Goal: Obtain resource: Obtain resource

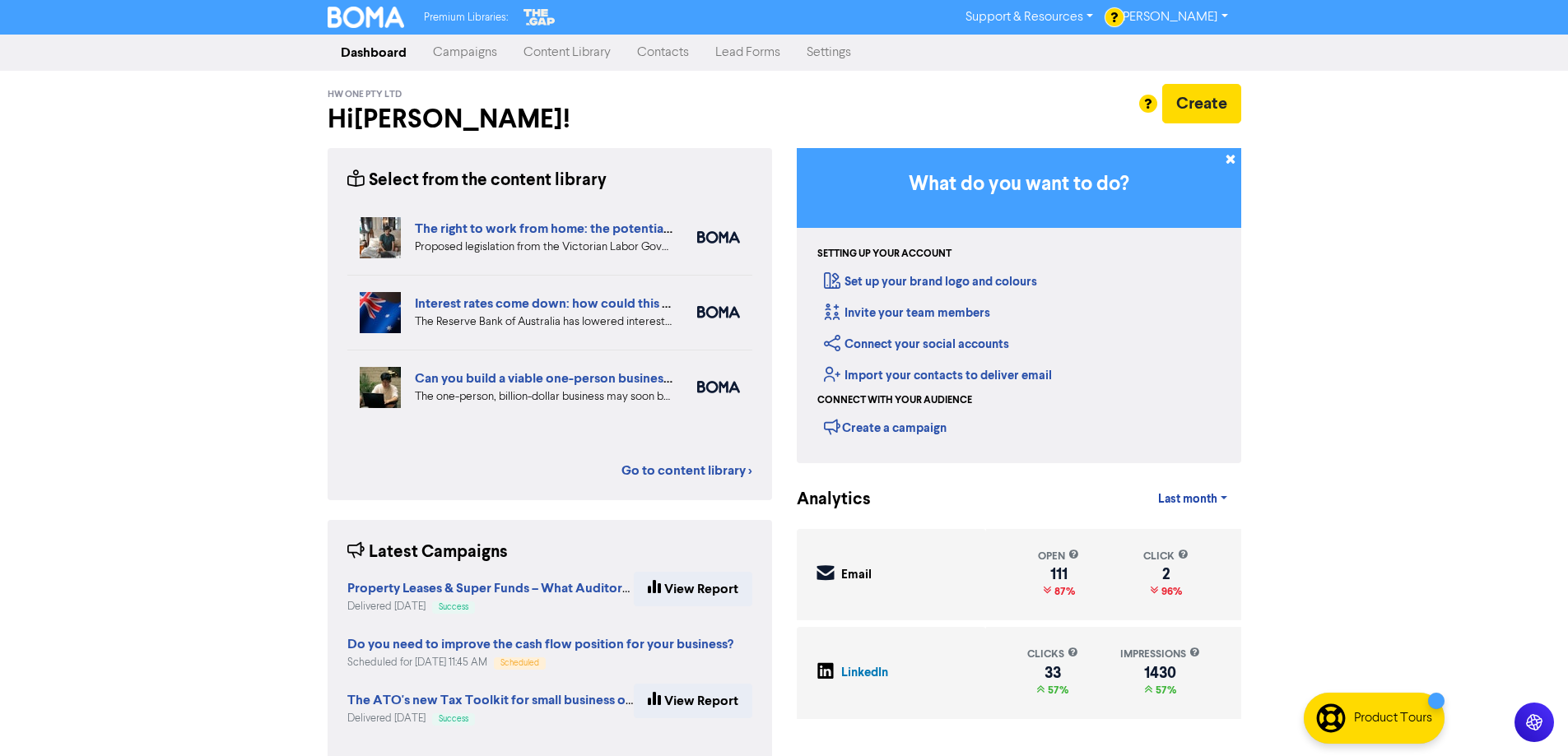
click at [455, 54] on link "Campaigns" at bounding box center [465, 53] width 90 height 33
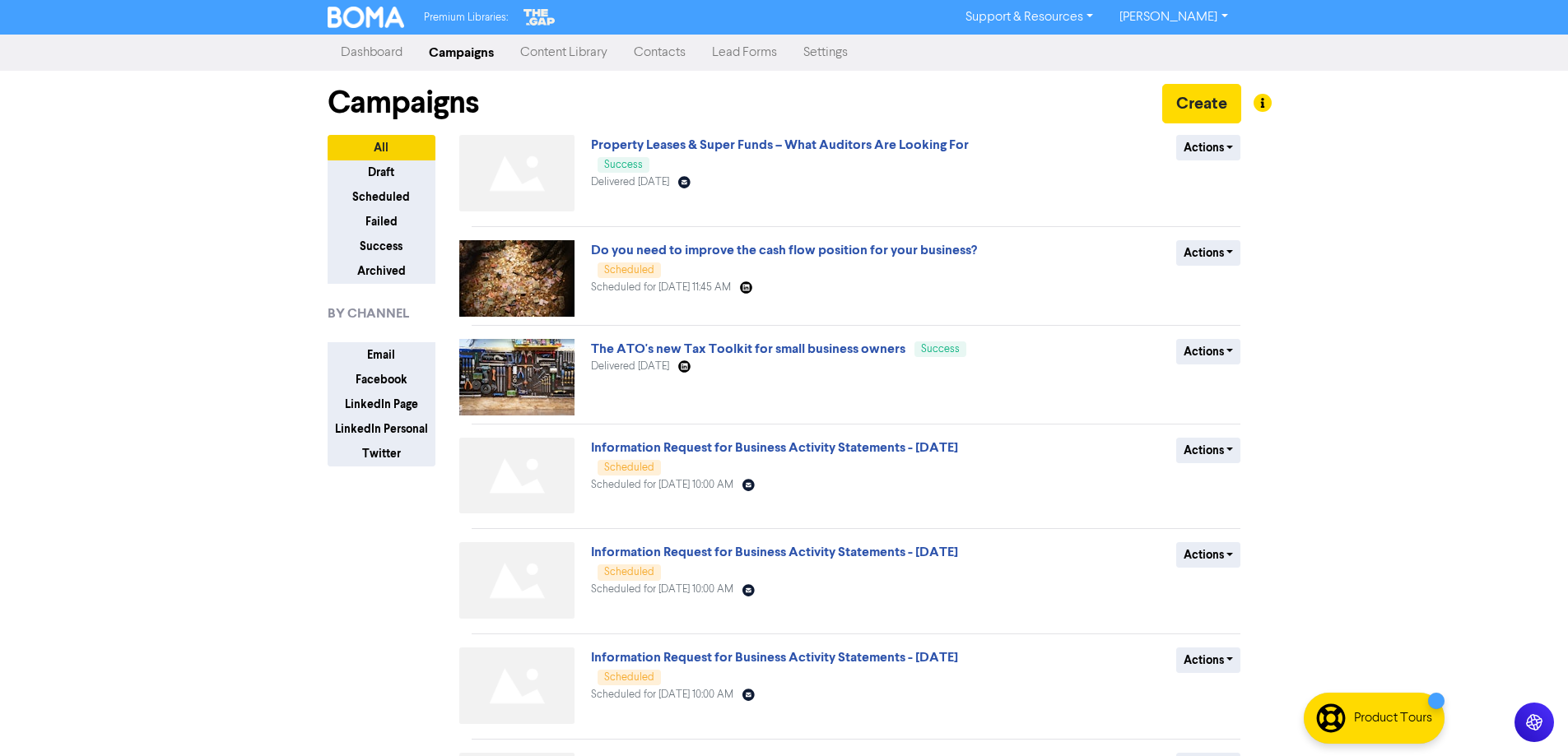
click at [520, 51] on link "Content Library" at bounding box center [563, 53] width 113 height 33
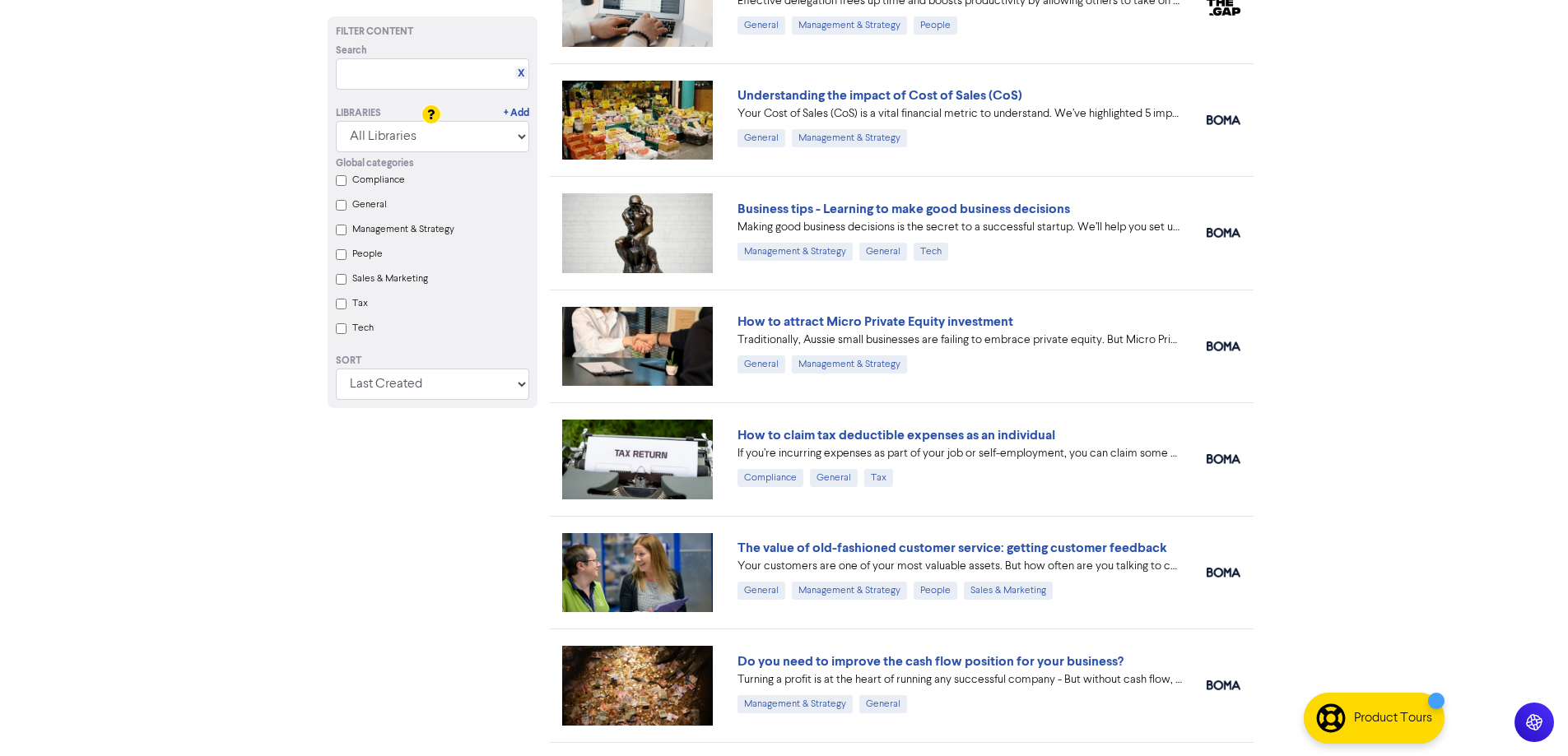
scroll to position [3044, 0]
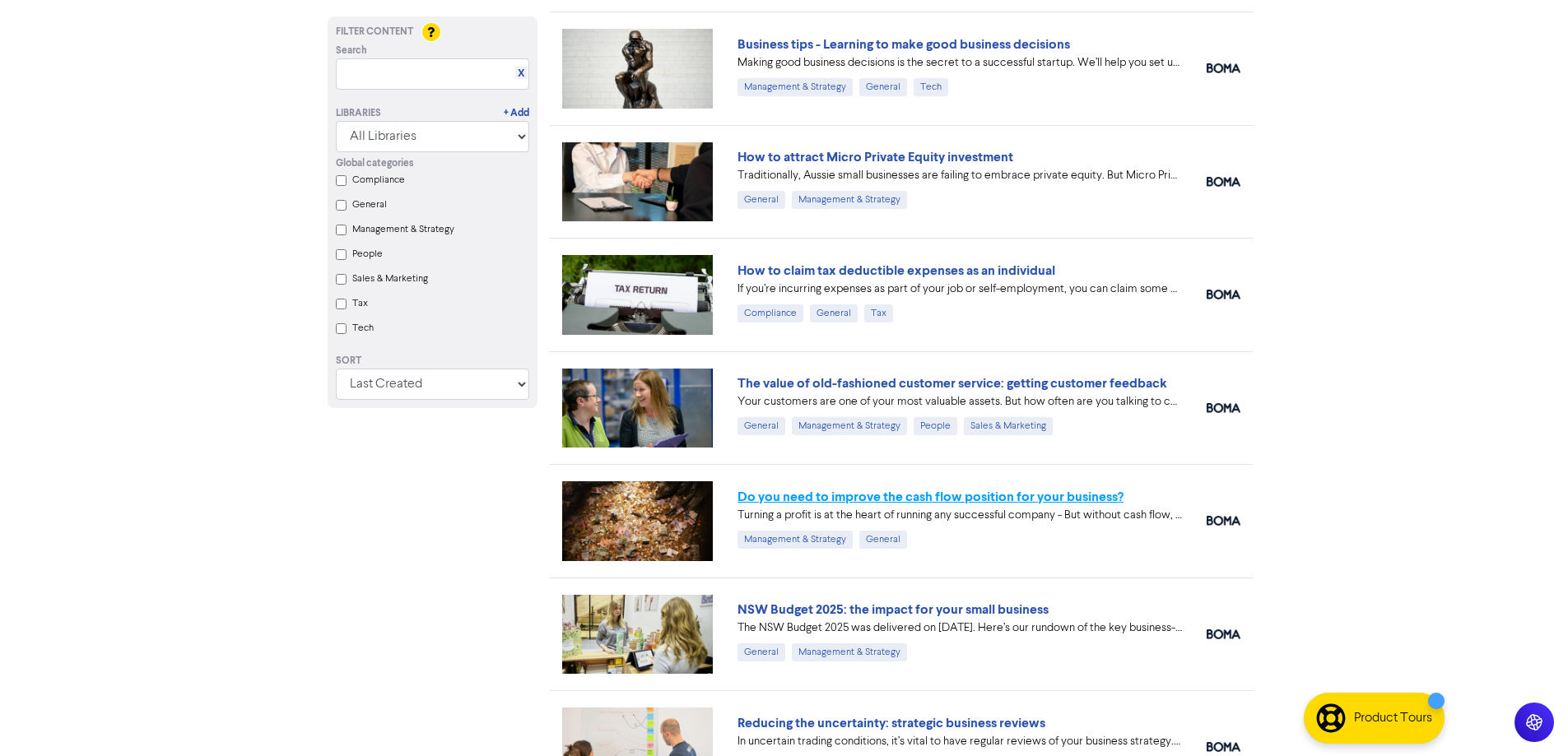
click at [862, 498] on link "Do you need to improve the cash flow position for your business?" at bounding box center [930, 497] width 386 height 16
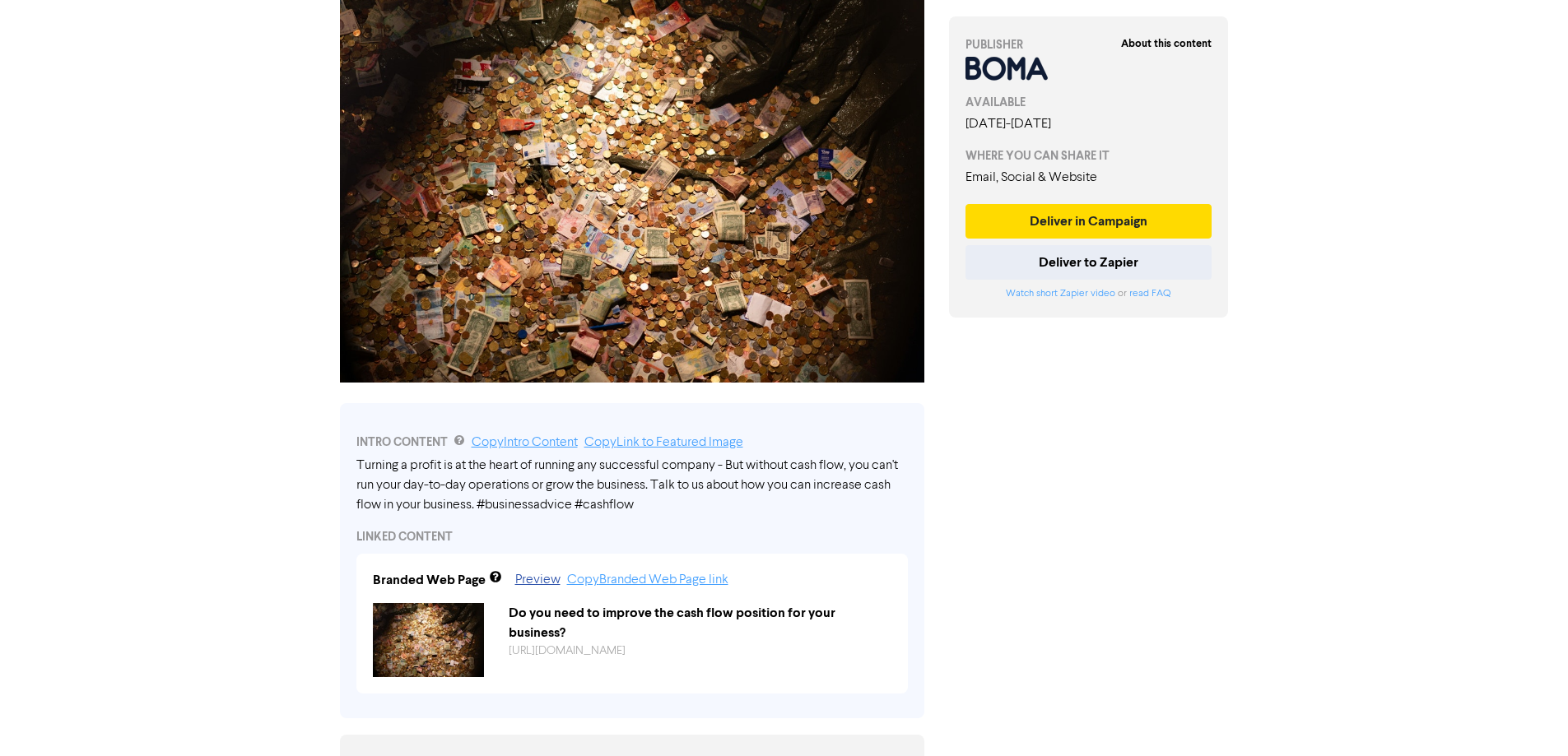
scroll to position [247, 0]
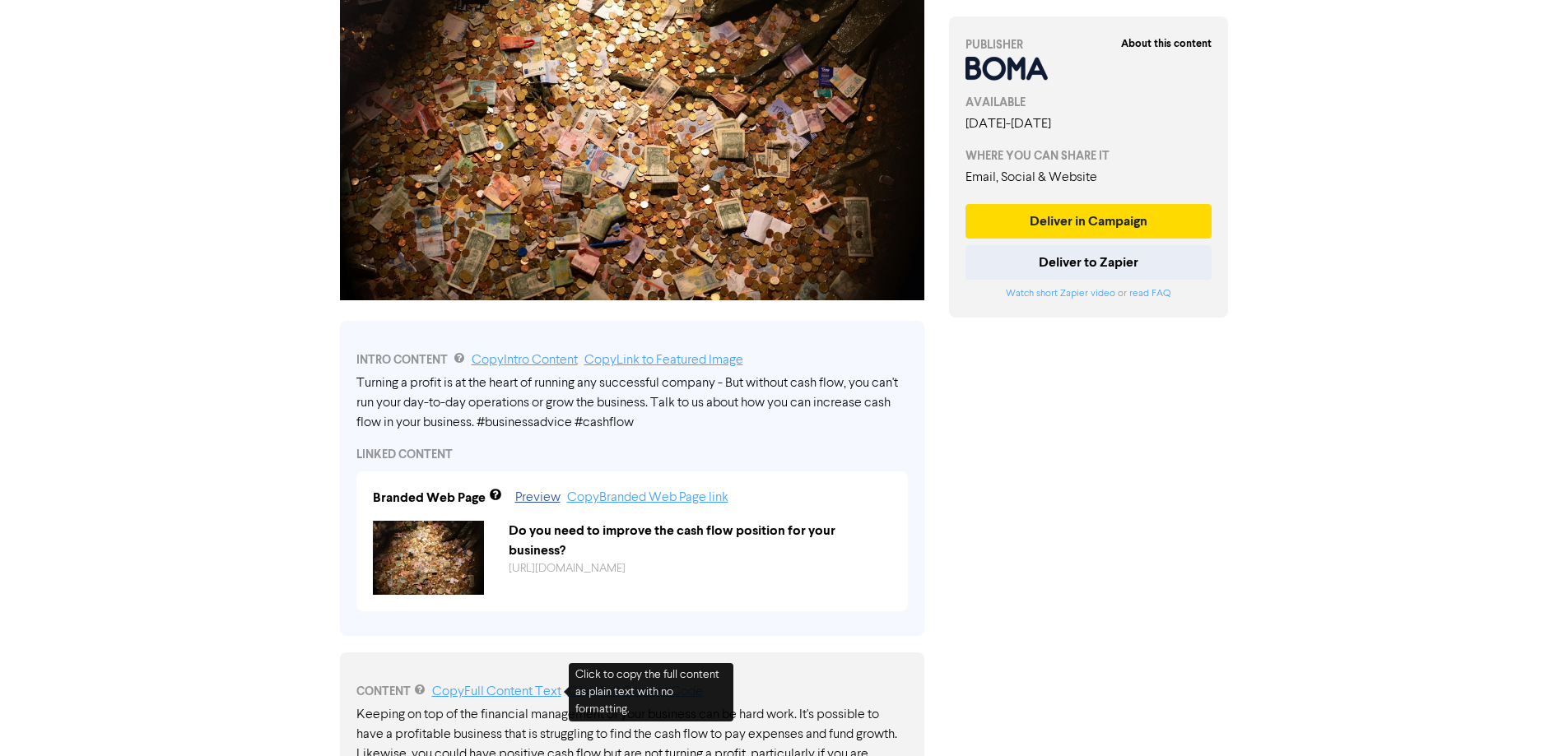
click at [542, 690] on link "Copy Full Content Text" at bounding box center [496, 692] width 129 height 13
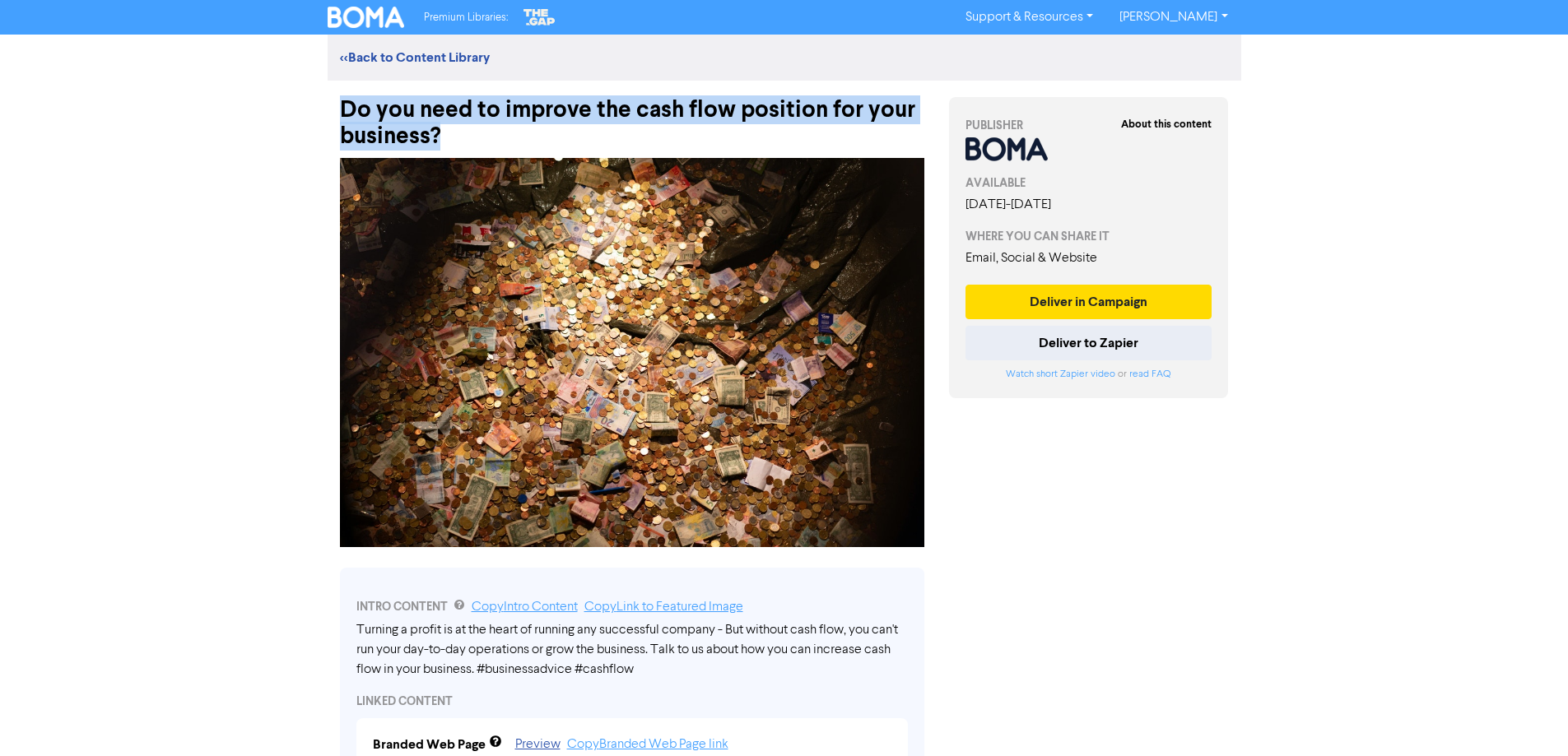
drag, startPoint x: 414, startPoint y: 137, endPoint x: 341, endPoint y: 104, distance: 80.1
click at [341, 104] on div "Do you need to improve the cash flow position for your business?" at bounding box center [632, 115] width 584 height 69
copy div "Do you need to improve the cash flow position for your business?"
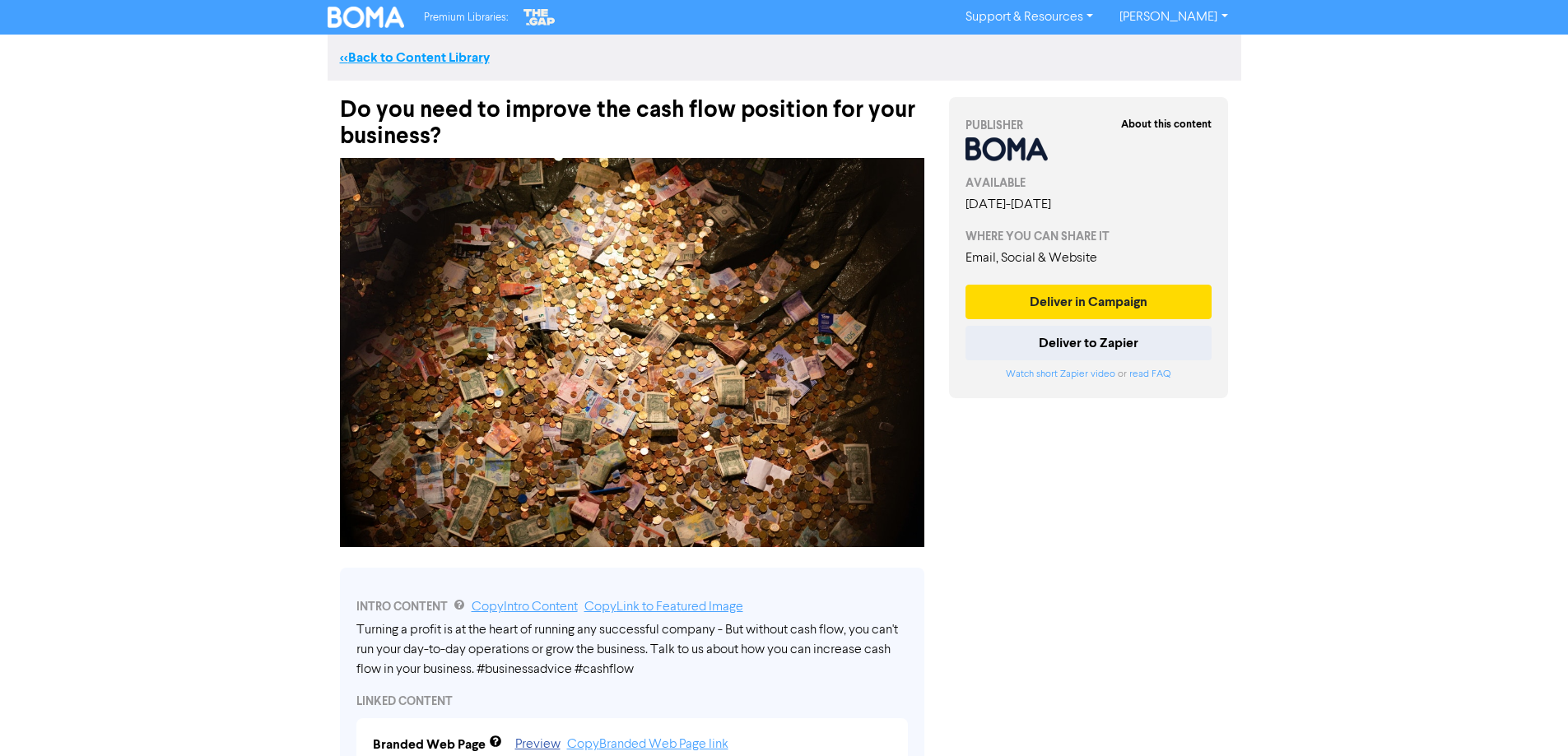
click at [449, 56] on link "<< Back to Content Library" at bounding box center [415, 58] width 150 height 16
